Goal: Task Accomplishment & Management: Use online tool/utility

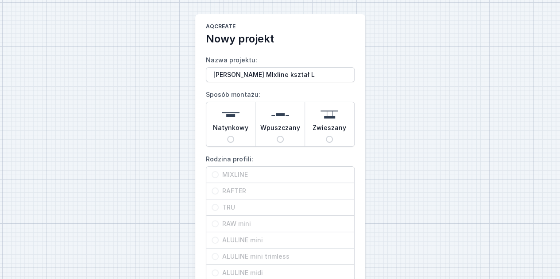
type input "[PERSON_NAME] MIxline kształ L"
click at [226, 137] on div "Natynkowy" at bounding box center [230, 124] width 49 height 44
click at [227, 137] on input "Natynkowy" at bounding box center [230, 139] width 7 height 7
radio input "true"
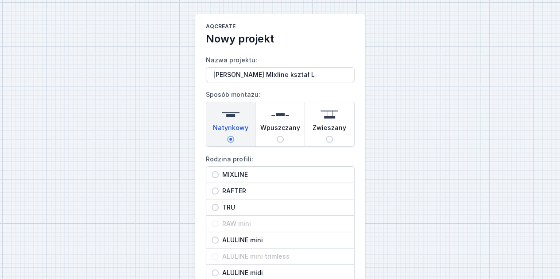
click at [235, 174] on span "MIXLINE" at bounding box center [284, 174] width 130 height 9
click at [219, 174] on input "MIXLINE" at bounding box center [215, 174] width 7 height 7
radio input "true"
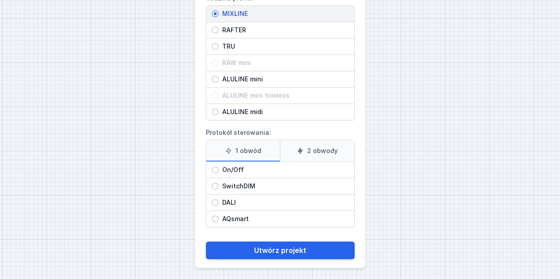
click at [279, 167] on span "On/Off" at bounding box center [284, 170] width 130 height 9
click at [219, 167] on input "On/Off" at bounding box center [215, 169] width 7 height 7
radio input "true"
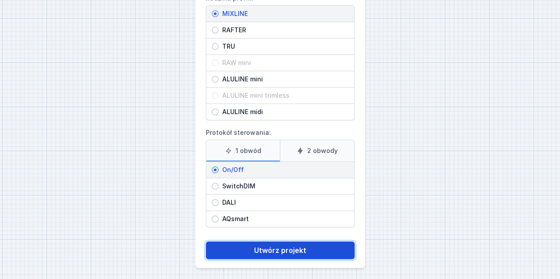
click at [294, 246] on button "Utwórz projekt" at bounding box center [280, 251] width 149 height 18
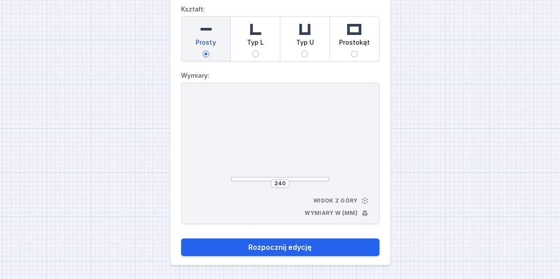
scroll to position [50, 0]
click at [258, 48] on span "Typ L" at bounding box center [255, 45] width 17 height 12
click at [258, 51] on input "Typ L" at bounding box center [255, 54] width 7 height 7
radio input "true"
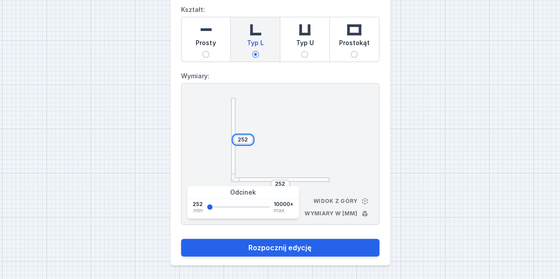
click at [248, 138] on input "252" at bounding box center [243, 139] width 14 height 7
type input "2"
type input "1880"
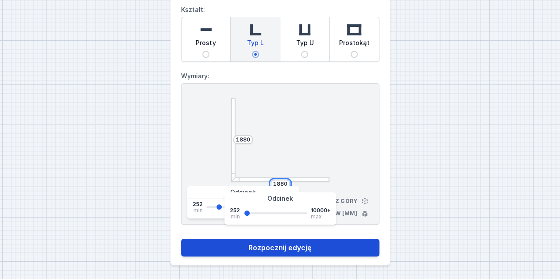
type input "1880"
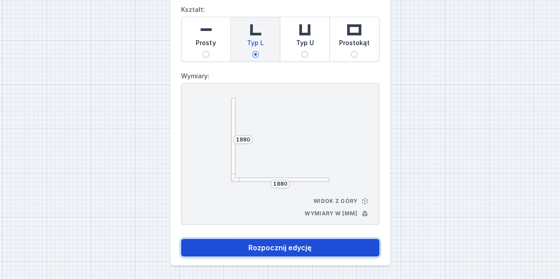
click at [277, 253] on button "Rozpocznij edycję" at bounding box center [280, 248] width 198 height 18
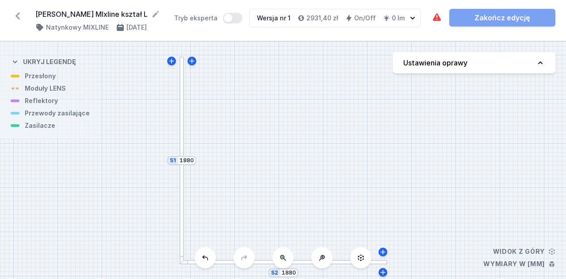
click at [497, 64] on button "Ustawienia oprawy" at bounding box center [474, 62] width 163 height 21
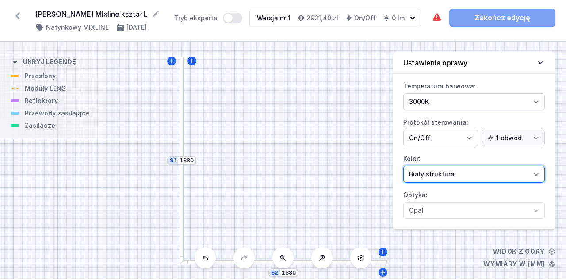
click at [448, 179] on select "Biały struktura Czarny struktura Złoty struktura Miedziany Szary Inny (z palety…" at bounding box center [475, 174] width 142 height 17
select select "2"
click at [404, 166] on select "Biały struktura Czarny struktura Złoty struktura Miedziany Szary Inny (z palety…" at bounding box center [475, 174] width 142 height 17
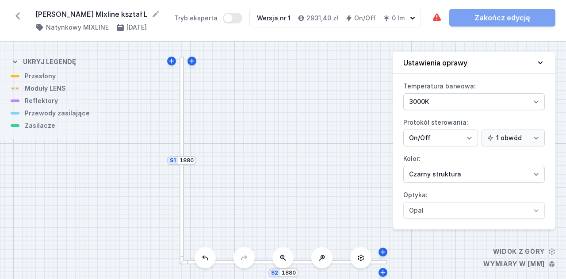
click at [350, 171] on div "S2 1880 S1 1880" at bounding box center [283, 161] width 566 height 238
click at [540, 58] on icon at bounding box center [540, 62] width 9 height 9
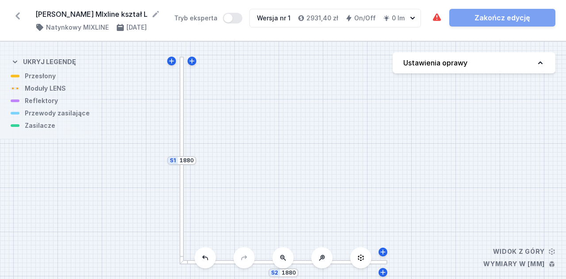
click at [182, 149] on div at bounding box center [182, 161] width 5 height 208
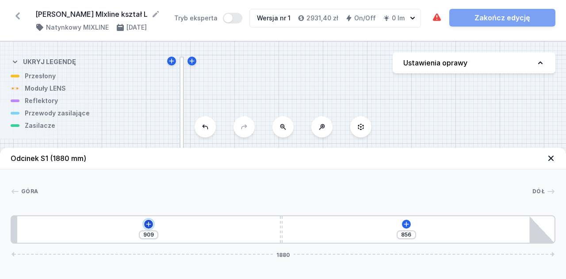
click at [150, 222] on icon at bounding box center [148, 224] width 7 height 7
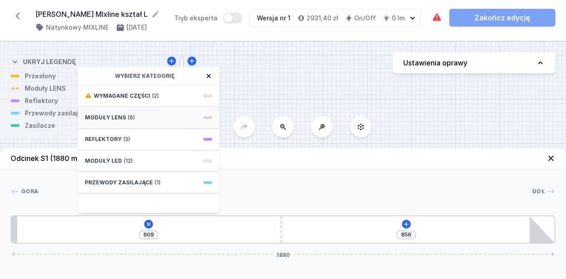
click at [141, 123] on div "Moduły LENS (6)" at bounding box center [149, 118] width 142 height 22
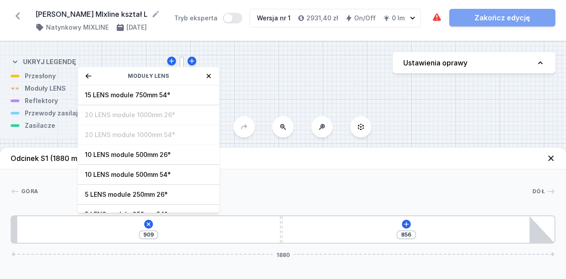
scroll to position [31, 0]
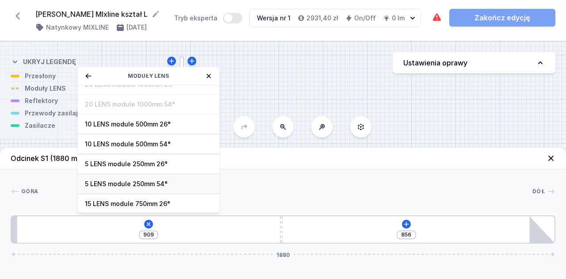
click at [139, 186] on span "5 LENS module 250mm 54°" at bounding box center [148, 184] width 127 height 9
type input "659"
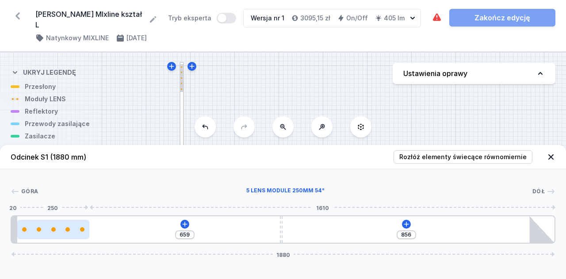
click at [54, 230] on div at bounding box center [53, 229] width 4 height 4
select select "1516"
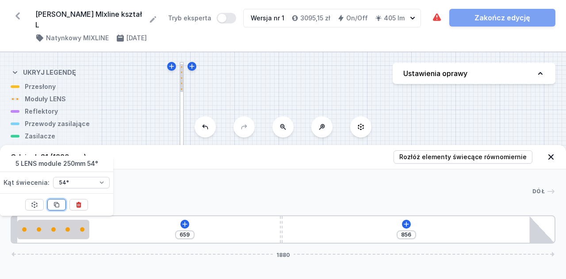
click at [60, 206] on icon at bounding box center [56, 204] width 7 height 7
type input "409"
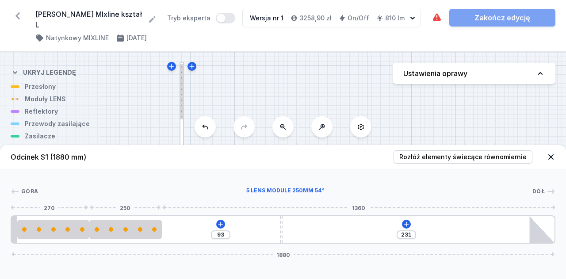
type input "57"
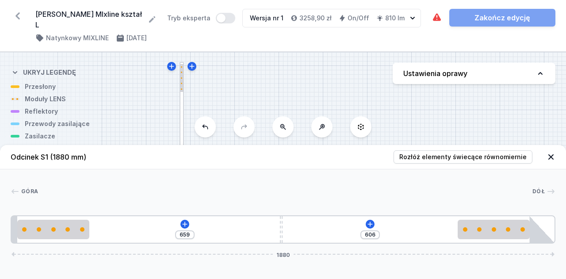
drag, startPoint x: 127, startPoint y: 233, endPoint x: 517, endPoint y: 239, distance: 389.9
click at [371, 224] on icon at bounding box center [370, 224] width 5 height 5
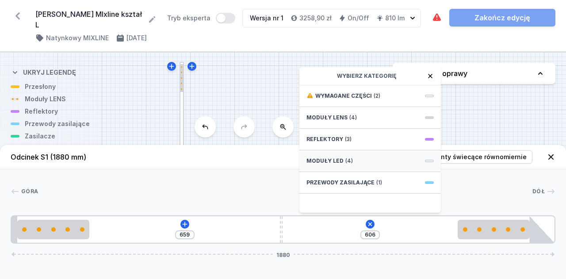
click at [360, 161] on div "Moduły LED (4)" at bounding box center [371, 161] width 142 height 22
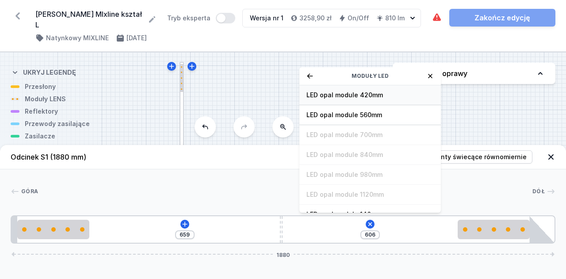
click at [378, 99] on span "LED opal module 420mm" at bounding box center [370, 95] width 127 height 9
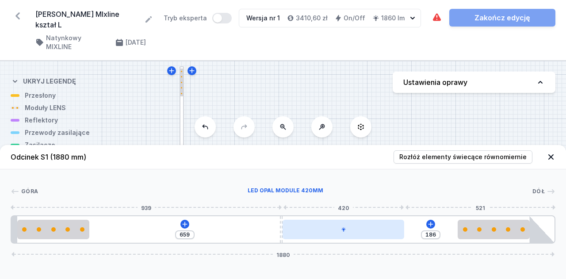
click at [343, 231] on icon at bounding box center [344, 229] width 4 height 4
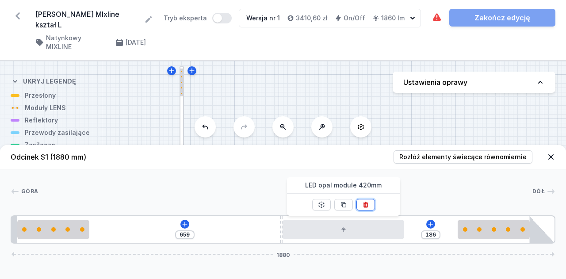
click at [366, 207] on icon at bounding box center [365, 205] width 5 height 6
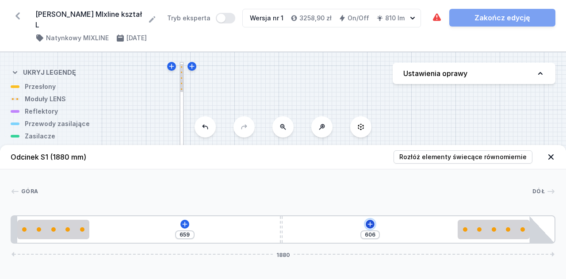
click at [370, 224] on icon at bounding box center [370, 224] width 7 height 7
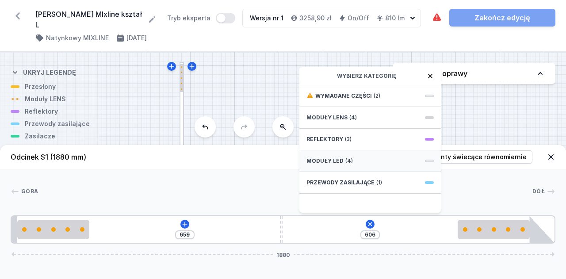
click at [358, 157] on div "Moduły LED (4)" at bounding box center [371, 161] width 142 height 22
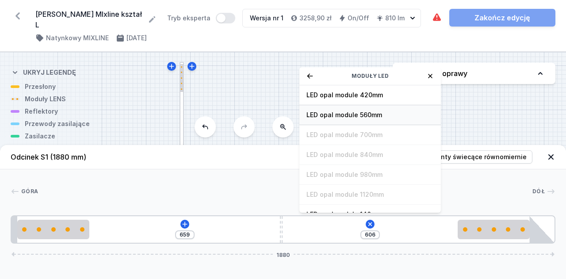
click at [371, 116] on span "LED opal module 560mm" at bounding box center [370, 115] width 127 height 9
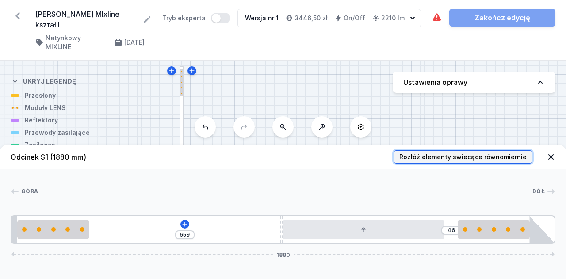
click at [429, 159] on span "Rozłóż elementy świecące równomiernie" at bounding box center [463, 157] width 127 height 9
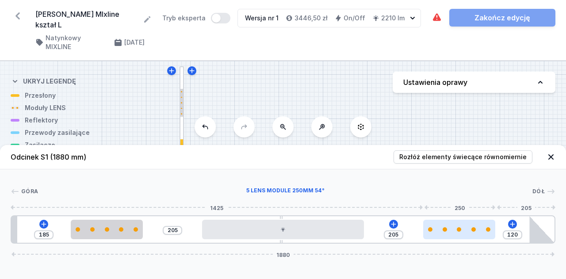
type input "190"
type input "135"
type input "209"
type input "116"
type input "226"
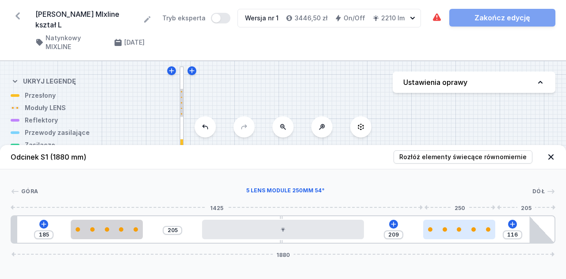
type input "99"
type input "264"
type input "61"
type input "325"
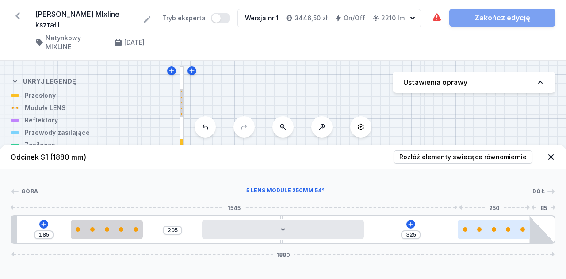
drag, startPoint x: 439, startPoint y: 237, endPoint x: 491, endPoint y: 236, distance: 52.2
click at [491, 236] on div at bounding box center [494, 229] width 72 height 19
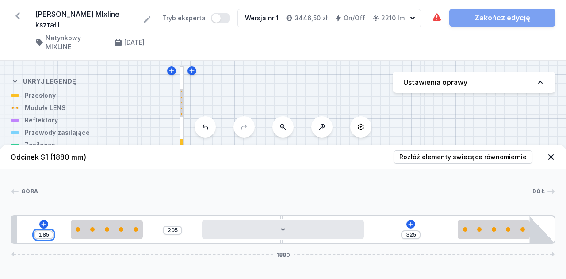
click at [42, 233] on input "185" at bounding box center [44, 234] width 14 height 7
type input "85"
type input "305"
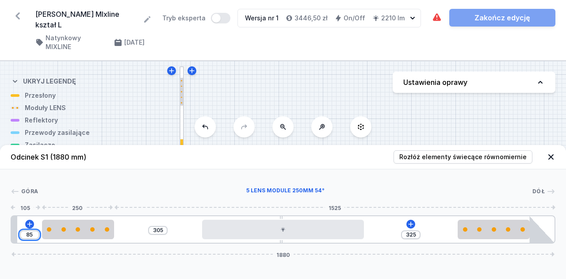
type input "85"
click at [42, 233] on div at bounding box center [78, 229] width 72 height 19
select select "1516"
click at [363, 191] on div at bounding box center [285, 191] width 495 height 9
click at [29, 236] on input "85" at bounding box center [30, 234] width 14 height 7
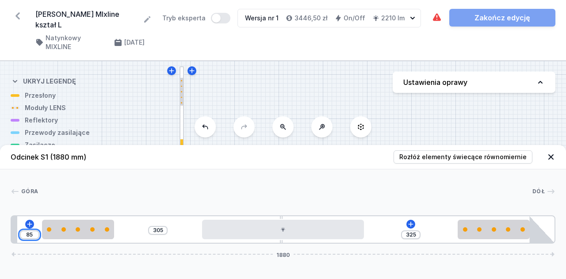
type input "5"
type input "385"
type input "65"
type input "325"
type input "65"
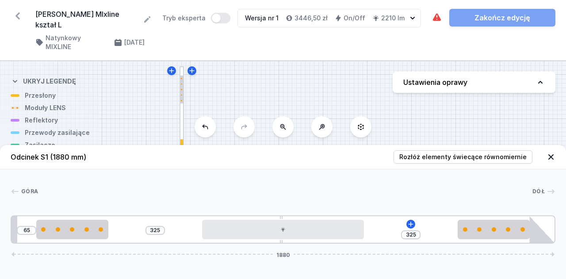
click at [132, 185] on div "[GEOGRAPHIC_DATA] 1 2 3 4 2 5 65 325 325 1880 85 250 594 10 560 325 250 85 20 1…" at bounding box center [283, 206] width 566 height 74
click at [548, 155] on icon at bounding box center [551, 157] width 9 height 9
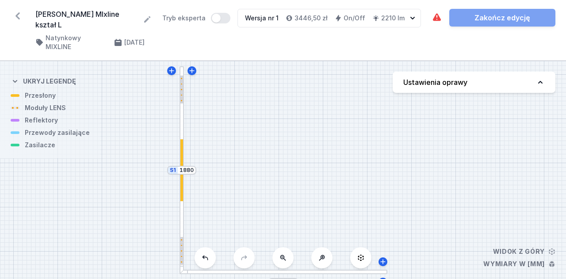
click at [303, 270] on div at bounding box center [284, 272] width 208 height 5
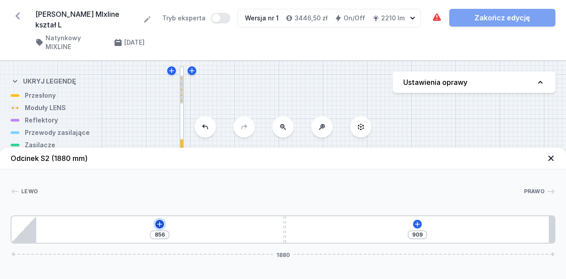
click at [160, 221] on icon at bounding box center [159, 224] width 7 height 7
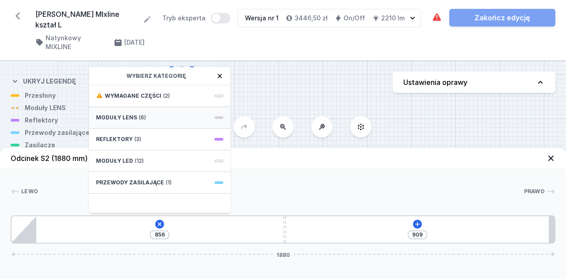
click at [174, 117] on div "Moduły LENS (6)" at bounding box center [160, 118] width 142 height 22
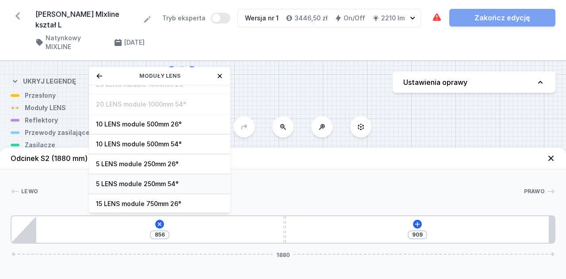
click at [165, 181] on span "5 LENS module 250mm 54°" at bounding box center [159, 184] width 127 height 9
type input "606"
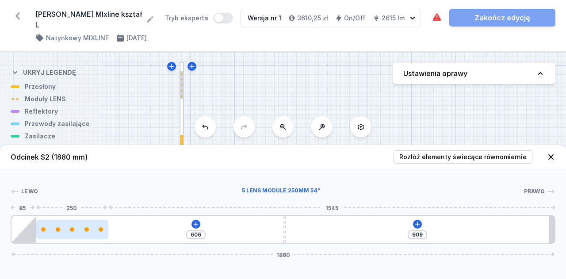
click at [71, 231] on div at bounding box center [72, 229] width 4 height 4
select select "1516"
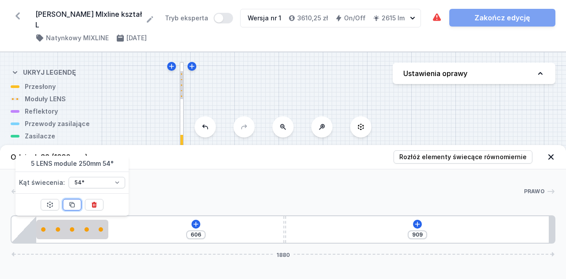
click at [75, 208] on icon at bounding box center [72, 204] width 7 height 7
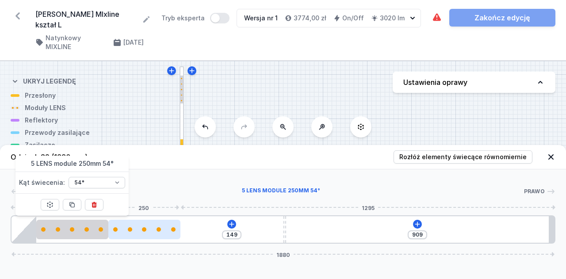
type input "106"
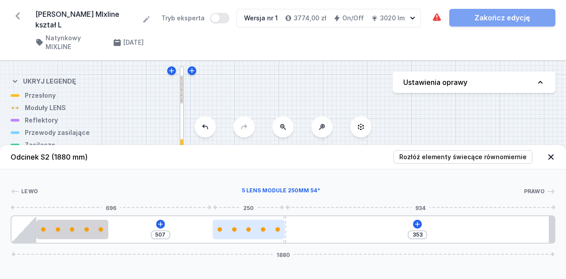
type input "332"
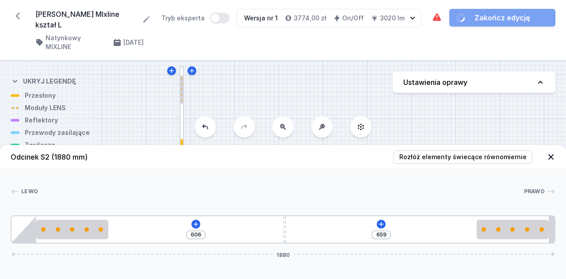
drag, startPoint x: 139, startPoint y: 234, endPoint x: 543, endPoint y: 216, distance: 404.4
click at [381, 222] on icon at bounding box center [381, 224] width 7 height 7
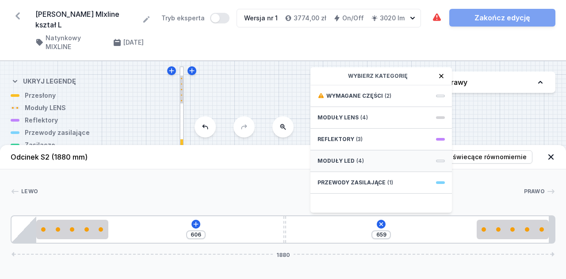
click at [371, 158] on div "Moduły LED (4)" at bounding box center [382, 161] width 142 height 22
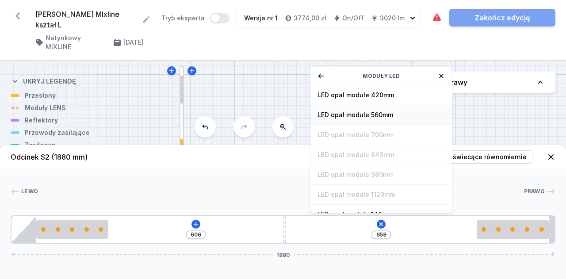
click at [374, 108] on div "LED opal module 560mm" at bounding box center [382, 115] width 142 height 20
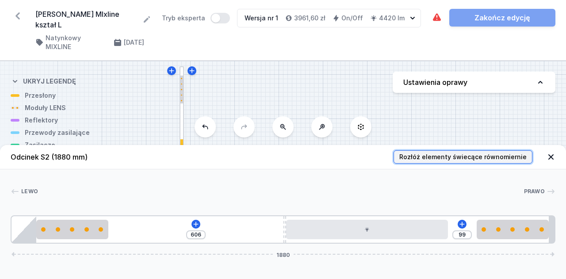
click at [463, 158] on span "Rozłóż elementy świecące równomiernie" at bounding box center [463, 157] width 127 height 9
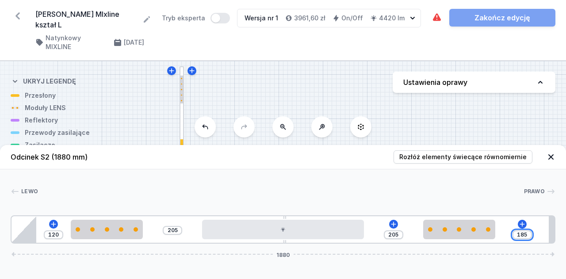
click at [528, 233] on input "185" at bounding box center [523, 234] width 14 height 7
type input "384"
type input "6"
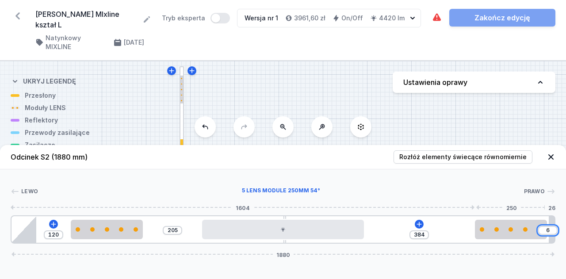
type input "325"
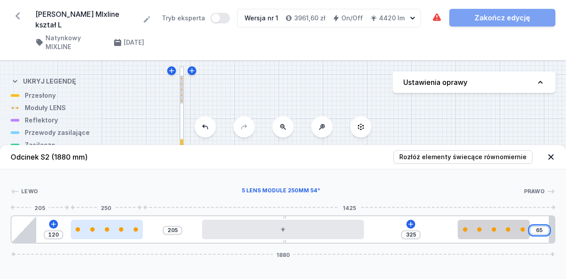
type input "65"
type input "141"
type input "184"
type input "106"
type input "219"
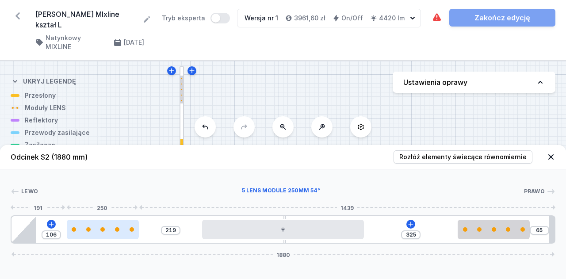
type input "95"
type input "230"
type input "85"
type input "325"
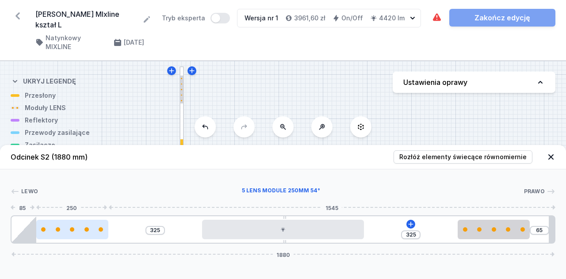
drag, startPoint x: 82, startPoint y: 229, endPoint x: 61, endPoint y: 227, distance: 20.8
click at [61, 227] on div at bounding box center [72, 229] width 72 height 4
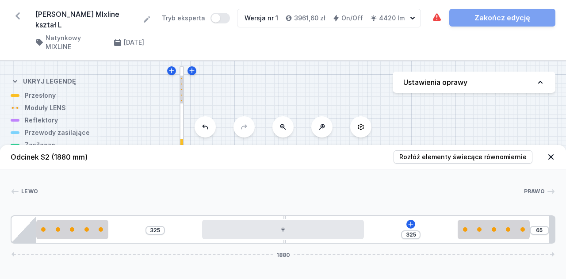
click at [552, 155] on icon at bounding box center [551, 157] width 9 height 9
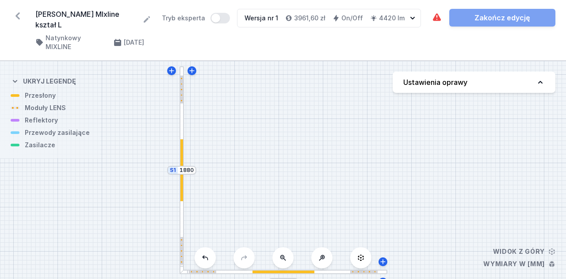
click at [183, 213] on div at bounding box center [182, 170] width 5 height 208
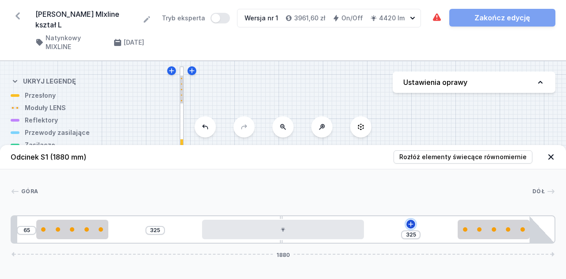
click at [415, 224] on button at bounding box center [411, 224] width 9 height 9
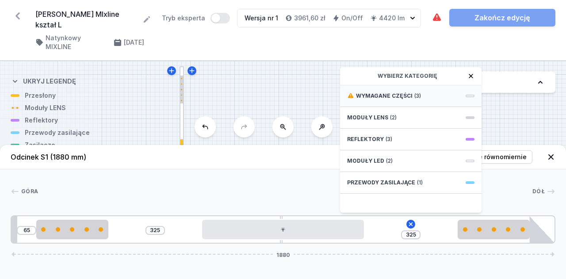
click at [451, 97] on div "Wymagane części (3)" at bounding box center [411, 96] width 142 height 22
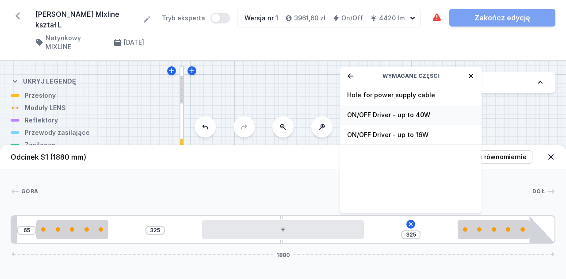
click at [427, 115] on span "ON/OFF Driver - up to 40W" at bounding box center [410, 115] width 127 height 9
type input "25"
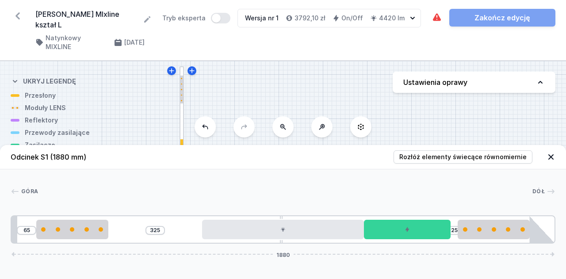
click at [549, 161] on icon at bounding box center [551, 157] width 9 height 9
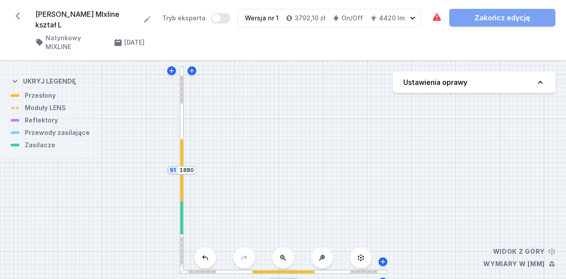
click at [227, 270] on div at bounding box center [284, 272] width 208 height 5
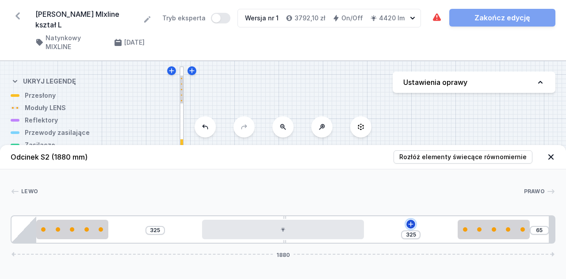
click at [411, 225] on icon at bounding box center [411, 224] width 7 height 7
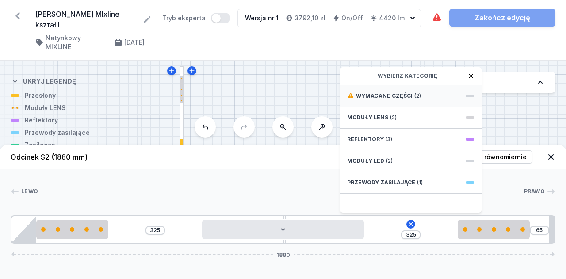
click at [435, 100] on div "Wymagane części (2)" at bounding box center [411, 96] width 142 height 22
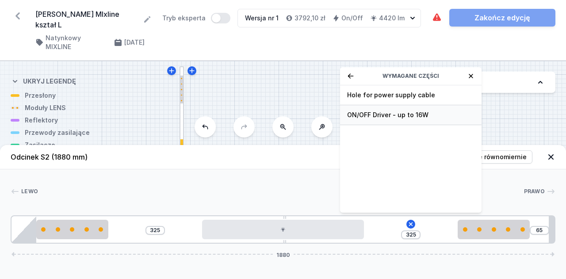
click at [421, 108] on div "ON/OFF Driver - up to 16W" at bounding box center [411, 115] width 142 height 20
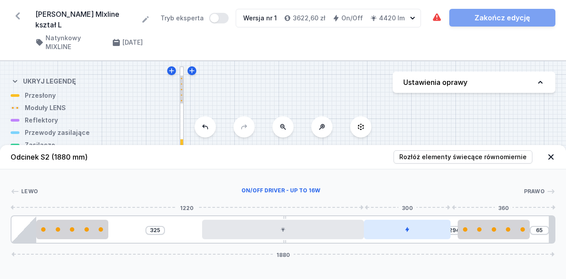
type input "325"
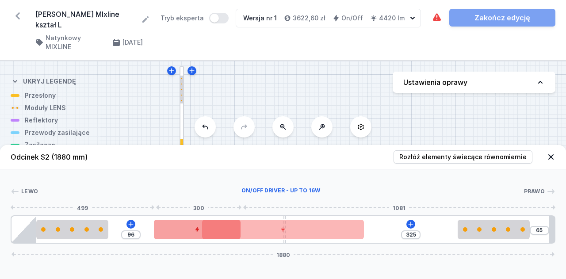
type input "90"
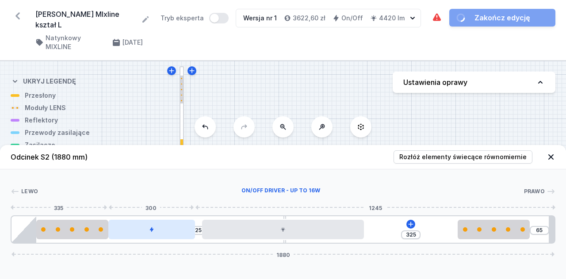
drag, startPoint x: 392, startPoint y: 231, endPoint x: 141, endPoint y: 223, distance: 251.5
click at [141, 223] on div at bounding box center [151, 229] width 87 height 19
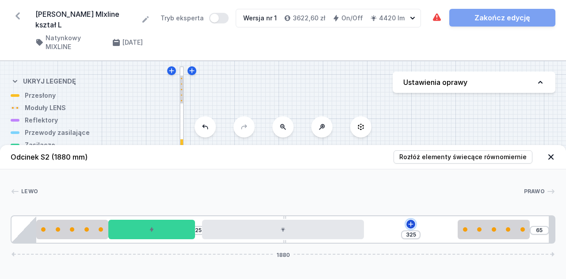
click at [412, 227] on icon at bounding box center [411, 224] width 7 height 7
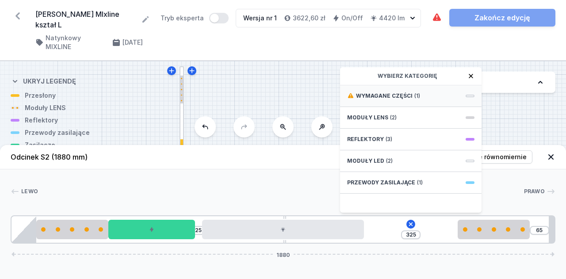
click at [417, 98] on span "(1)" at bounding box center [418, 95] width 6 height 7
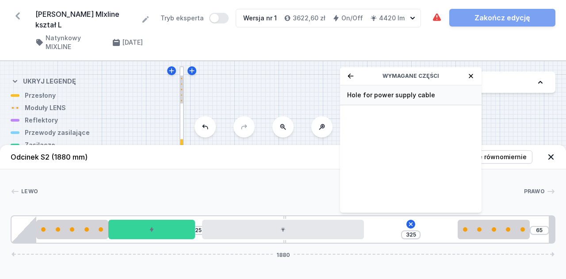
click at [412, 94] on span "Hole for power supply cable" at bounding box center [410, 95] width 127 height 9
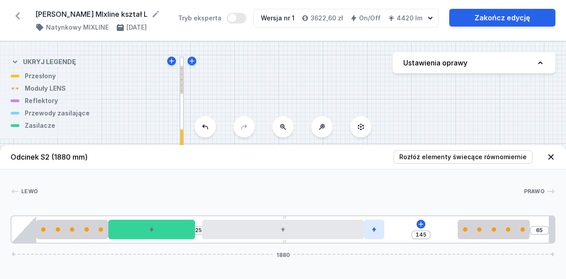
type input "142"
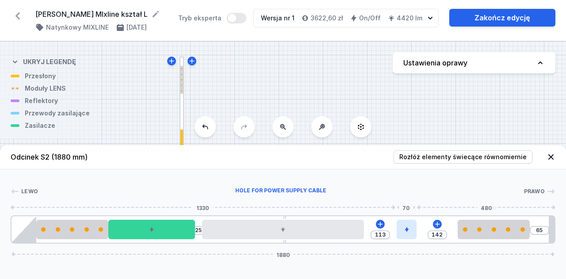
drag, startPoint x: 378, startPoint y: 234, endPoint x: 413, endPoint y: 229, distance: 35.7
click at [413, 229] on div at bounding box center [407, 229] width 20 height 19
click at [551, 159] on icon at bounding box center [551, 157] width 9 height 9
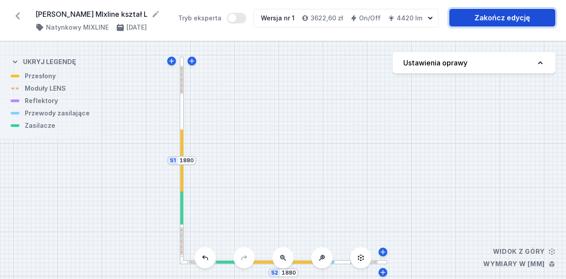
click at [503, 19] on link "Zakończ edycję" at bounding box center [503, 18] width 106 height 18
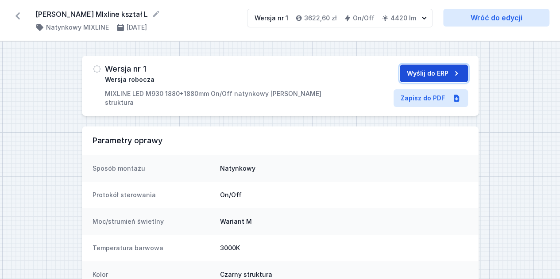
click at [439, 72] on button "Wyślij do ERP" at bounding box center [434, 74] width 68 height 18
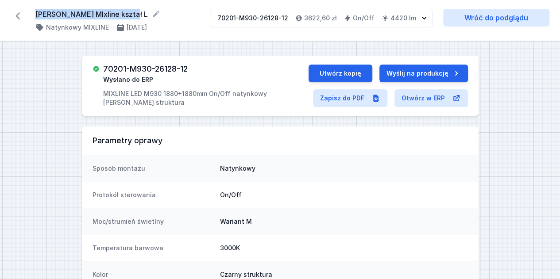
drag, startPoint x: 129, startPoint y: 11, endPoint x: 37, endPoint y: 12, distance: 92.5
click at [37, 12] on form "[PERSON_NAME] MIxline kształ L" at bounding box center [117, 14] width 164 height 11
copy form "[PERSON_NAME] MIxline kształ L"
click at [358, 95] on link "Zapisz do PDF" at bounding box center [350, 98] width 74 height 18
click at [18, 17] on icon at bounding box center [17, 15] width 4 height 7
